Goal: Information Seeking & Learning: Learn about a topic

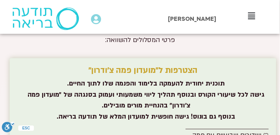
scroll to position [3729, 0]
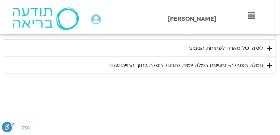
scroll to position [1245, 0]
click at [157, 66] on div "חמלה בפעולה- משימת חמלה יומית לתרגול חמלה בתוך החיים שלנו" at bounding box center [186, 66] width 154 height 9
click at [158, 64] on div "חמלה בפעולה- משימת חמלה יומית לתרגול חמלה בתוך החיים שלנו" at bounding box center [186, 66] width 154 height 9
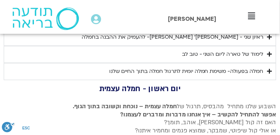
scroll to position [597, 0]
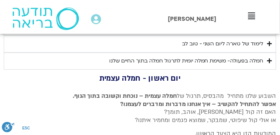
click at [267, 43] on summary "לימוד של טארה ליום השני - טוב לב" at bounding box center [140, 44] width 273 height 17
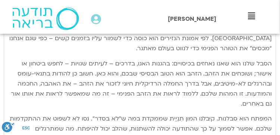
scroll to position [920, 0]
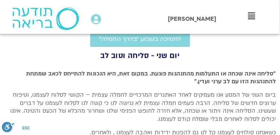
scroll to position [299, 0]
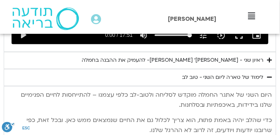
scroll to position [547, 0]
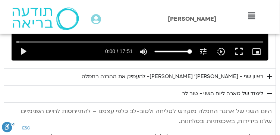
click at [269, 75] on icon "Accordion. Open links with Enter or Space, close with Escape, and navigate with…" at bounding box center [270, 77] width 5 height 6
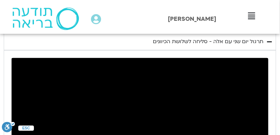
scroll to position [398, 0]
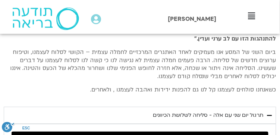
scroll to position [244, 0]
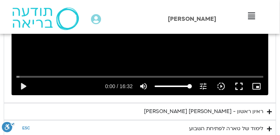
click at [271, 3] on div "Main Menu קורסים ופעילות מפגשי תמיכה לאור המצב התכניות שלי קורסים ההקלטות שלי מ…" at bounding box center [252, 17] width 56 height 34
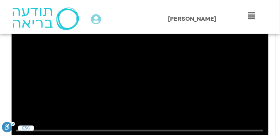
scroll to position [369, 0]
